Goal: Book appointment/travel/reservation

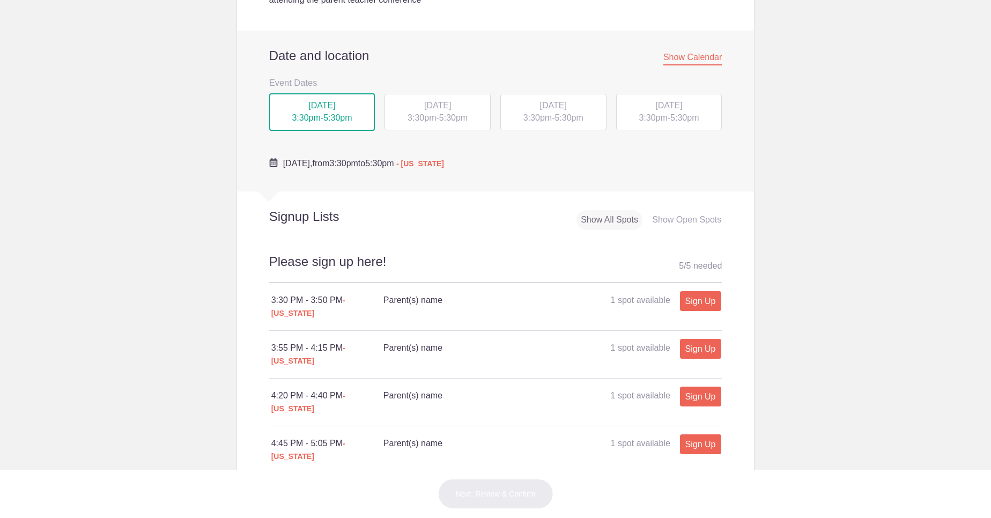
scroll to position [338, 0]
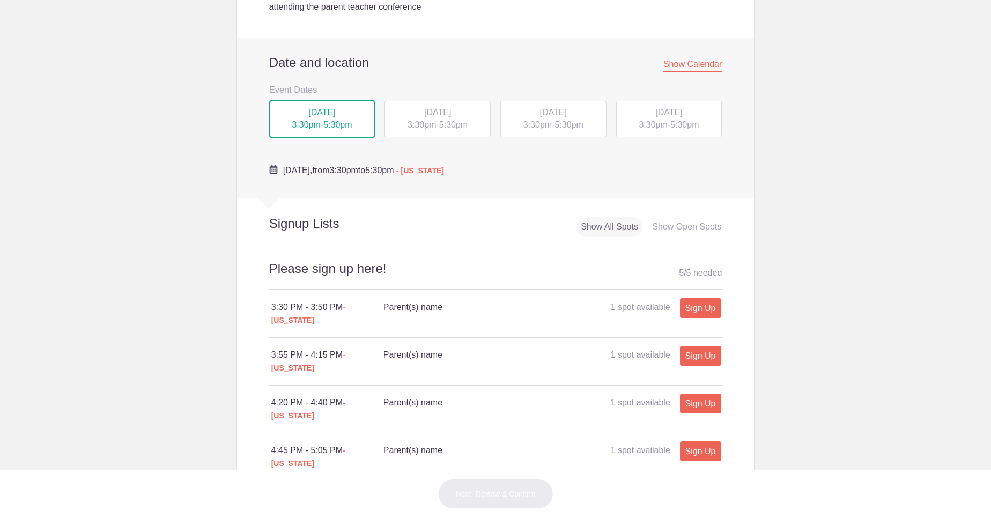
click at [422, 122] on span "3:30pm" at bounding box center [421, 124] width 28 height 9
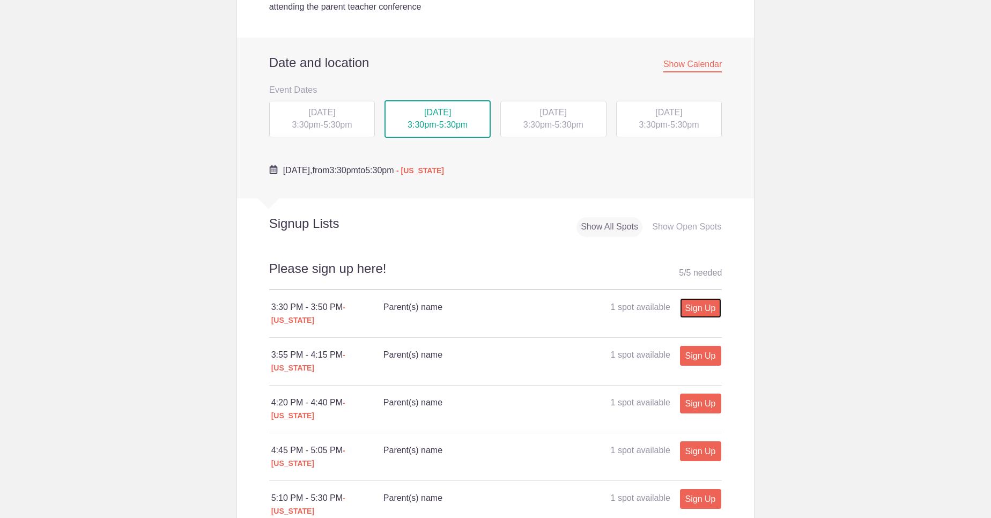
click at [695, 314] on link "Sign Up" at bounding box center [700, 308] width 41 height 20
type input "1"
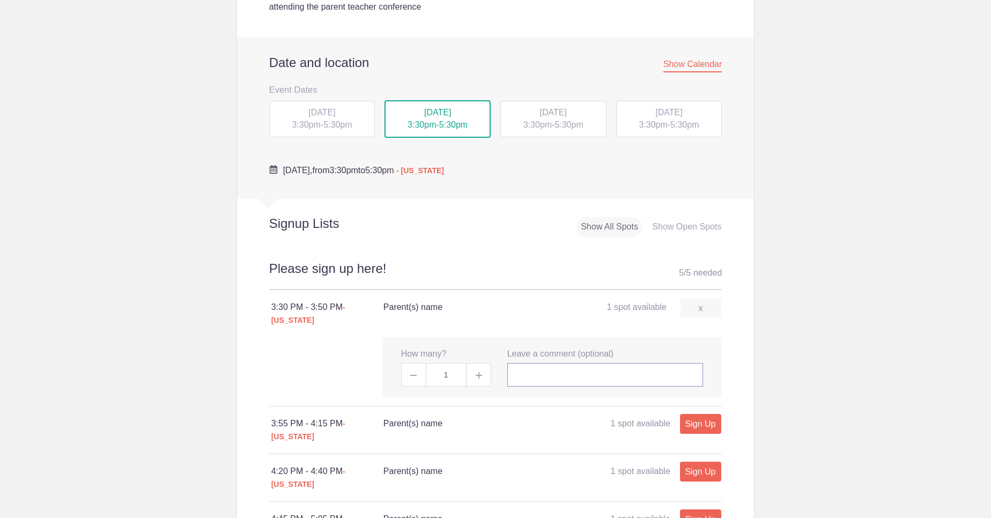
click at [586, 367] on input "text" at bounding box center [605, 375] width 196 height 24
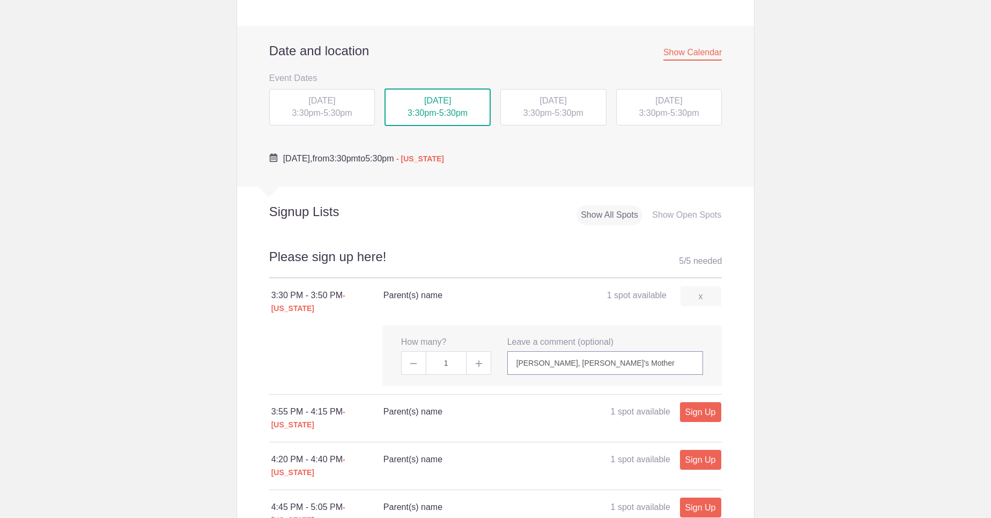
scroll to position [467, 0]
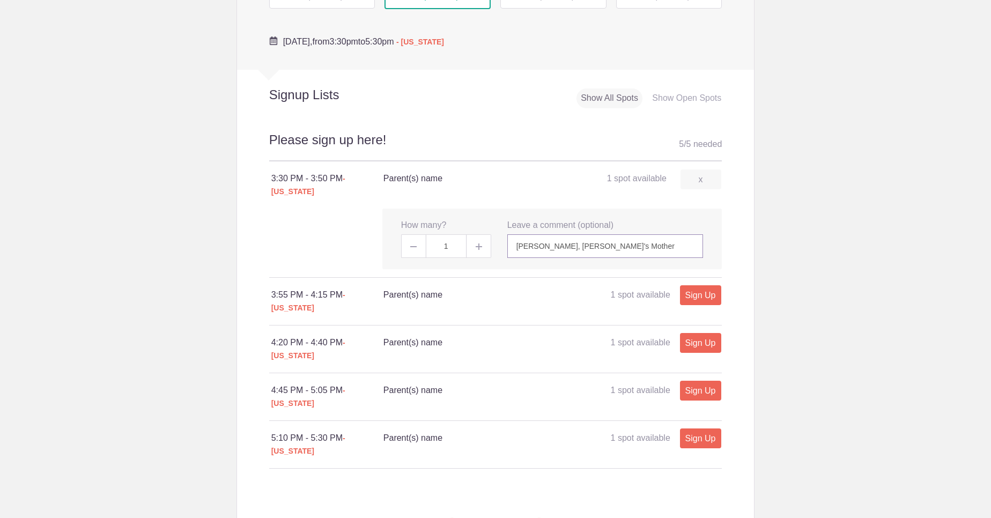
type input "[PERSON_NAME], [PERSON_NAME]'s Mother"
drag, startPoint x: 517, startPoint y: 466, endPoint x: 534, endPoint y: 468, distance: 16.8
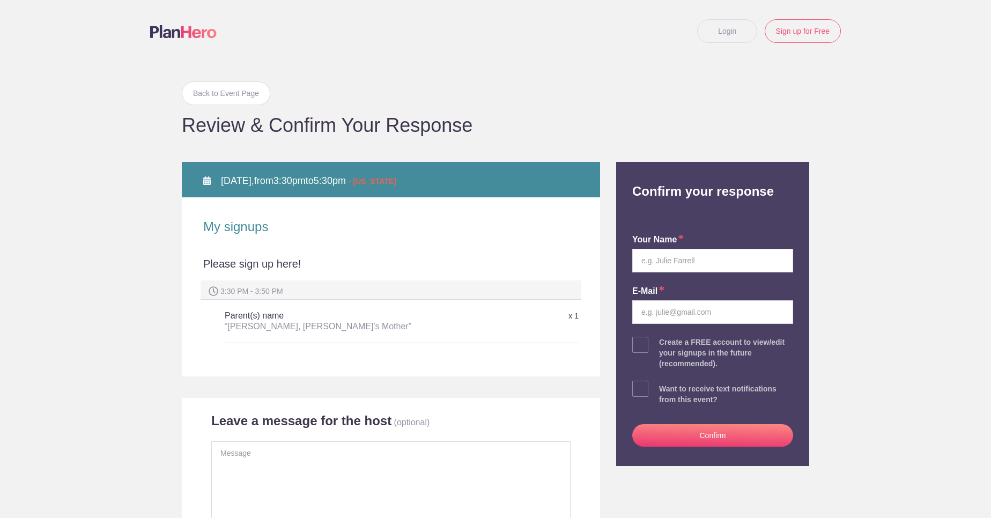
scroll to position [64, 0]
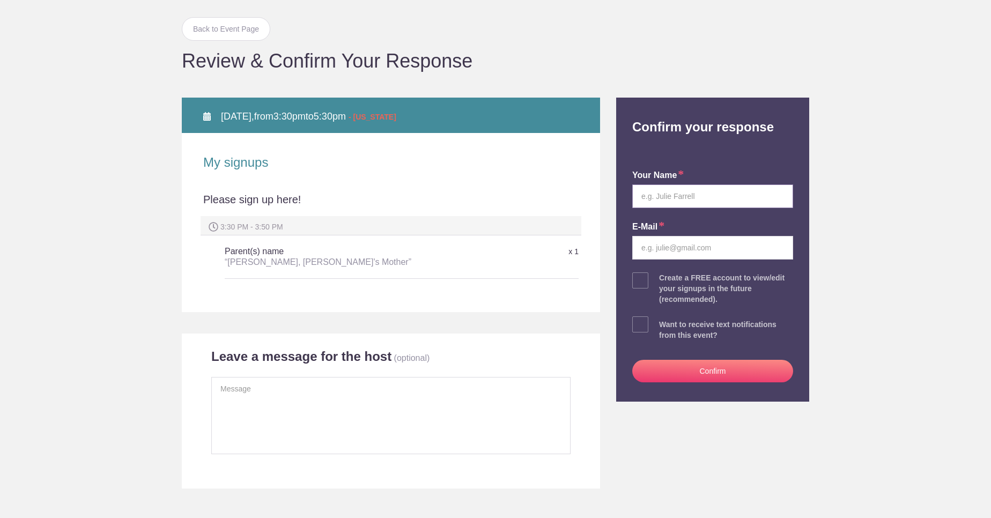
click at [689, 198] on input "text" at bounding box center [712, 196] width 161 height 24
type input "[PERSON_NAME]"
click at [727, 253] on input "email" at bounding box center [712, 248] width 161 height 24
type input "[EMAIL_ADDRESS][PERSON_NAME][PERSON_NAME][DOMAIN_NAME]"
click at [657, 377] on button "Confirm" at bounding box center [712, 371] width 161 height 23
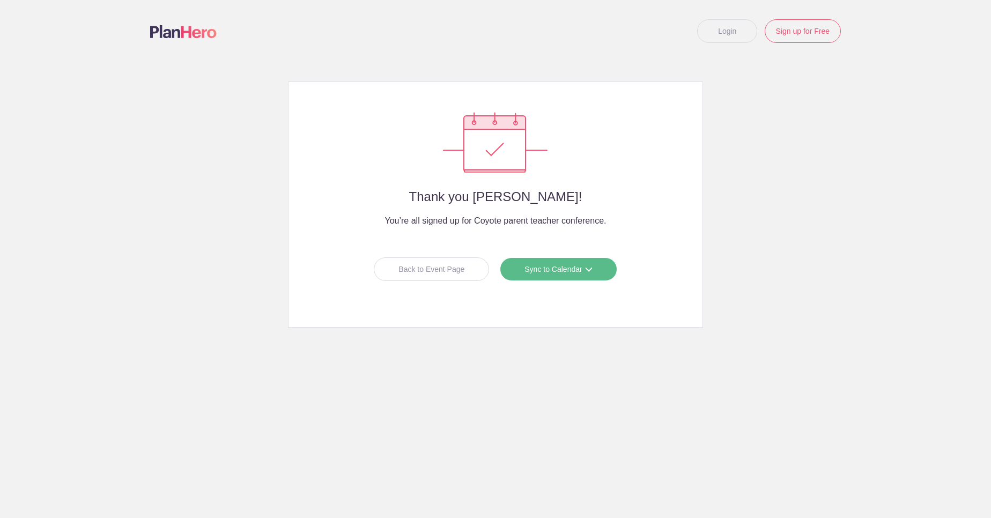
click at [548, 261] on link "Sync to Calendar" at bounding box center [558, 269] width 117 height 24
click at [537, 291] on link "Google Calendar" at bounding box center [554, 291] width 95 height 21
